Goal: Information Seeking & Learning: Check status

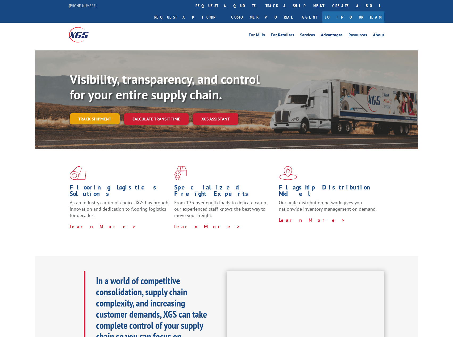
click at [99, 113] on link "Track shipment" at bounding box center [95, 118] width 50 height 11
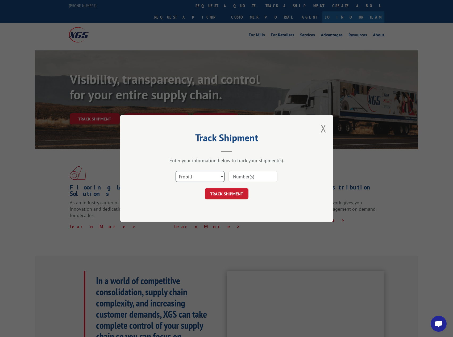
click at [196, 178] on select "Select category... Probill BOL PO" at bounding box center [199, 176] width 49 height 11
select select "bol"
click at [175, 171] on select "Select category... Probill BOL PO" at bounding box center [199, 176] width 49 height 11
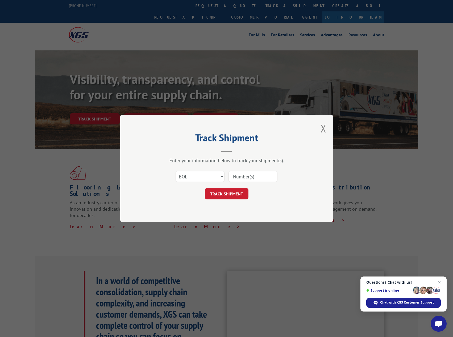
click at [248, 180] on input at bounding box center [252, 176] width 49 height 11
paste input "1699623959"
type input "1699623959"
click at [234, 193] on button "TRACK SHIPMENT" at bounding box center [227, 194] width 44 height 11
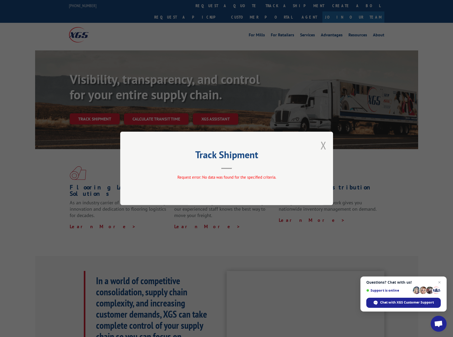
click at [323, 144] on button "Close modal" at bounding box center [323, 145] width 6 height 14
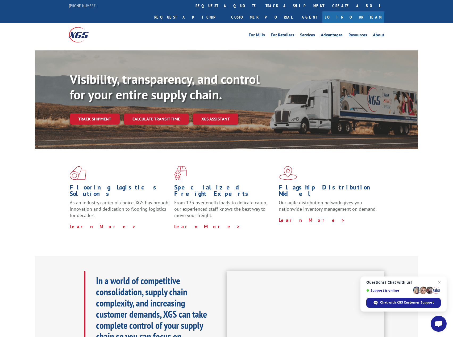
drag, startPoint x: 253, startPoint y: 219, endPoint x: 246, endPoint y: 218, distance: 7.0
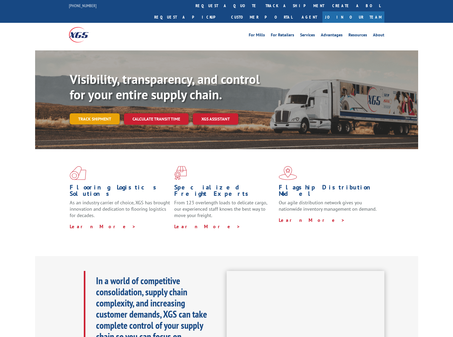
click at [96, 113] on link "Track shipment" at bounding box center [95, 118] width 50 height 11
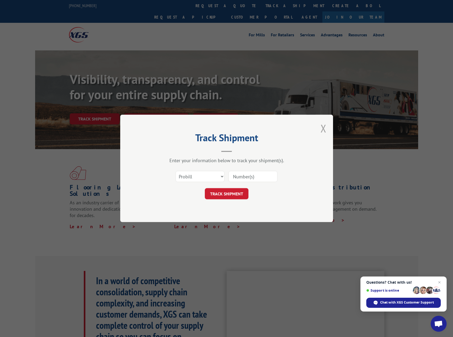
click at [323, 127] on button "Close modal" at bounding box center [323, 128] width 6 height 14
